Goal: Information Seeking & Learning: Find specific page/section

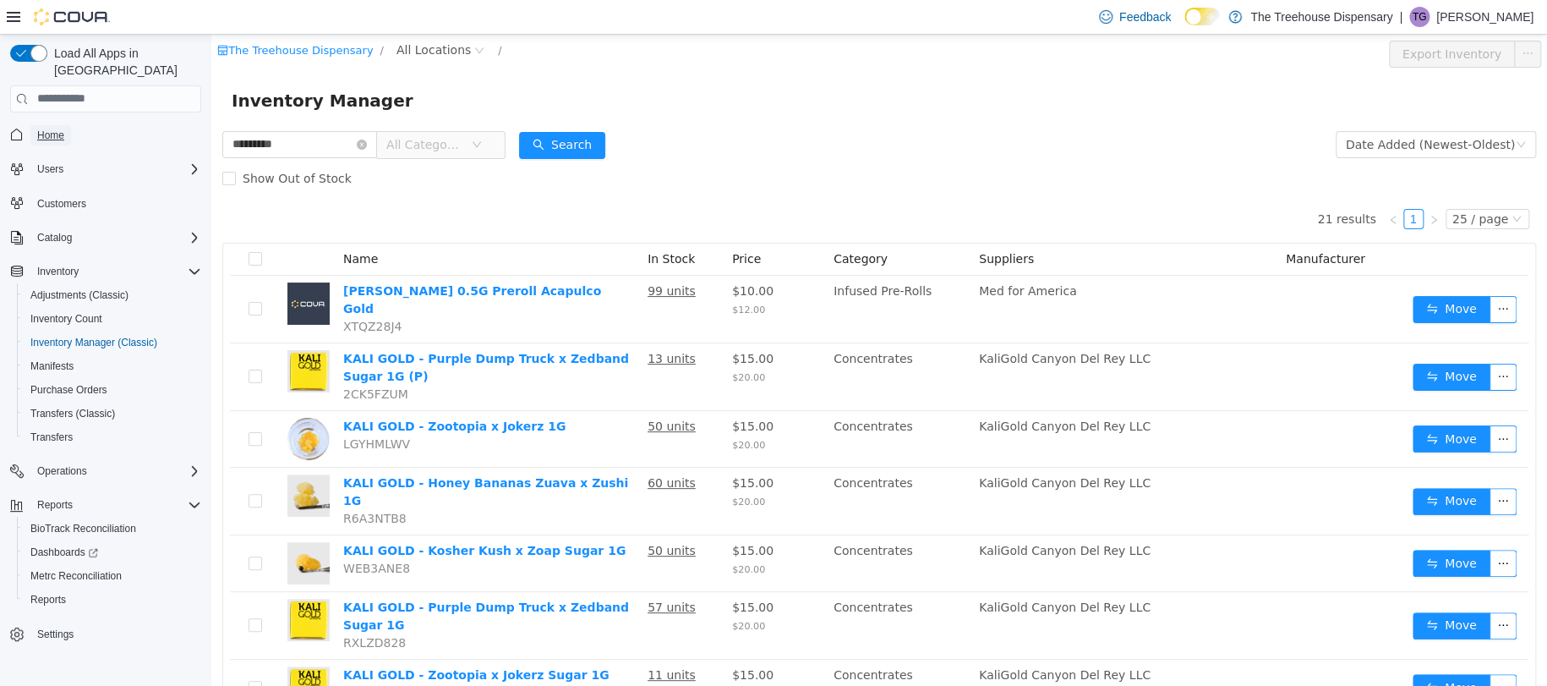
click at [53, 129] on span "Home" at bounding box center [50, 136] width 27 height 14
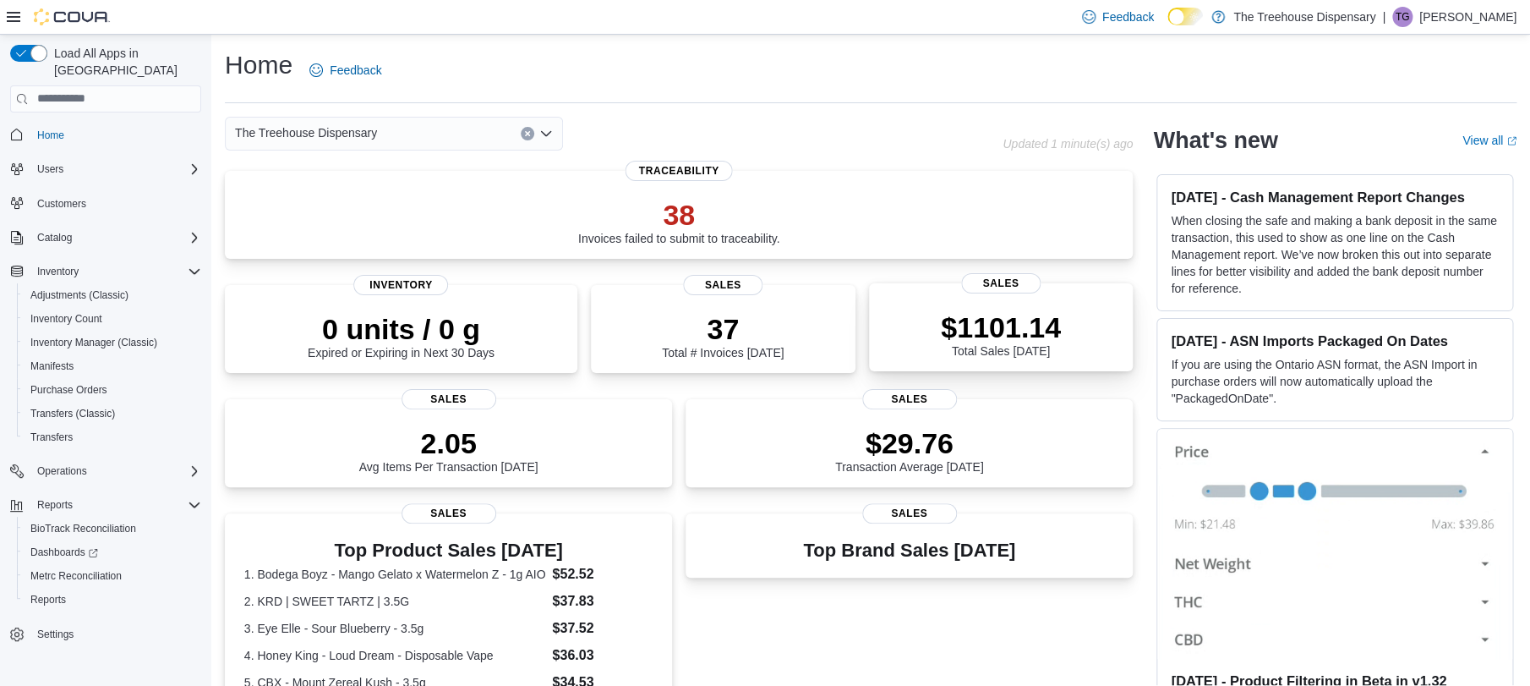
scroll to position [407, 0]
